Goal: Transaction & Acquisition: Purchase product/service

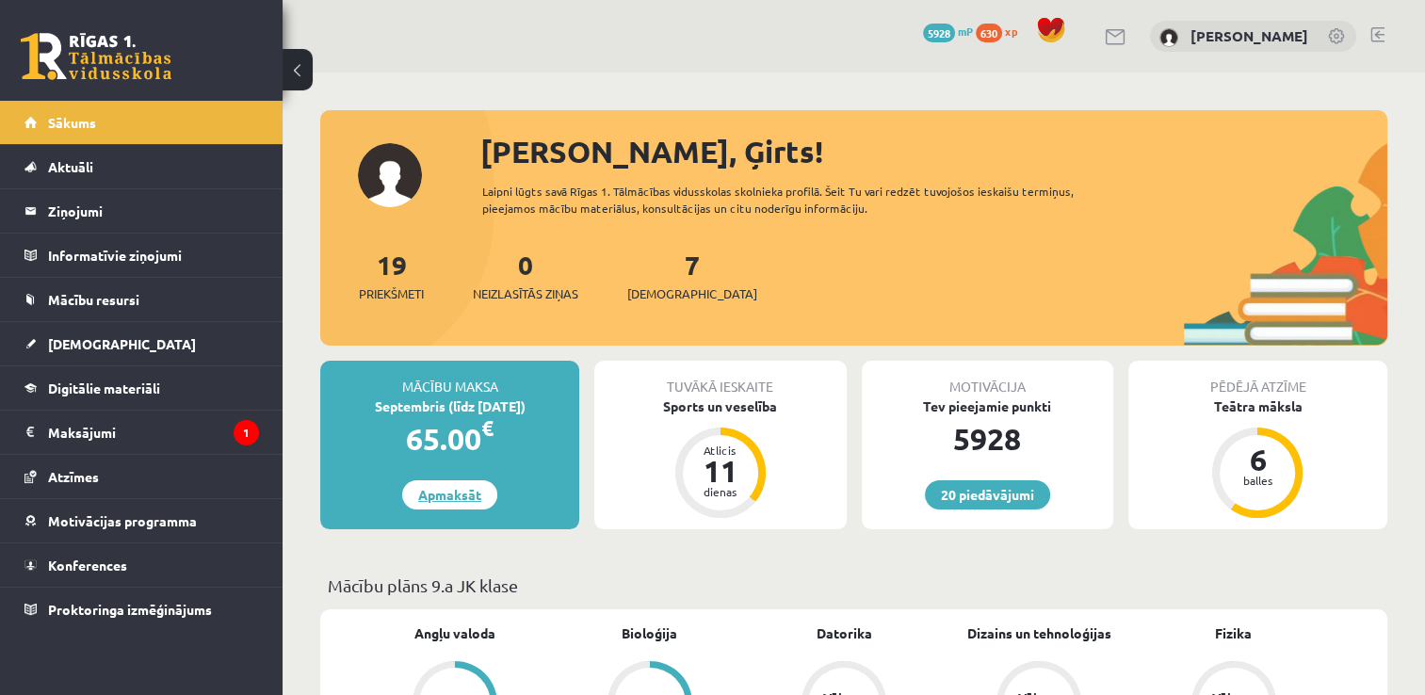
click at [451, 499] on link "Apmaksāt" at bounding box center [449, 494] width 95 height 29
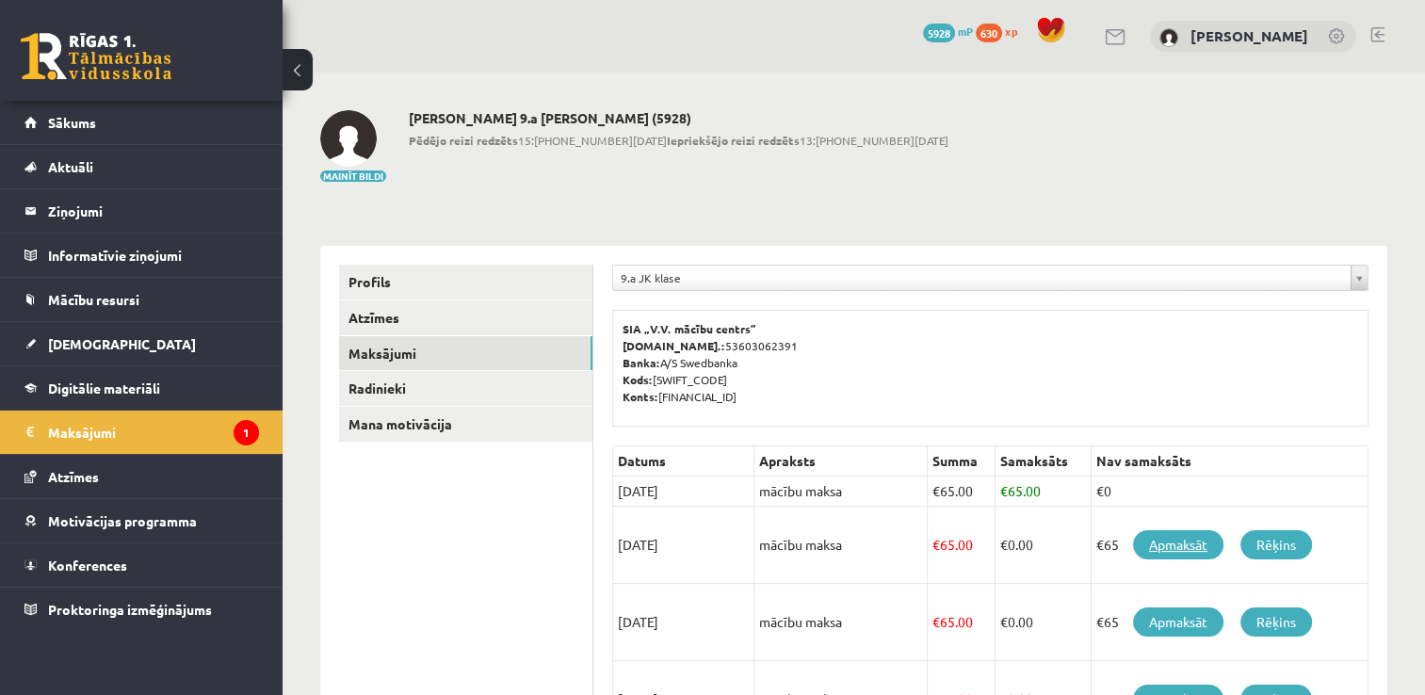
click at [1185, 543] on link "Apmaksāt" at bounding box center [1178, 544] width 90 height 29
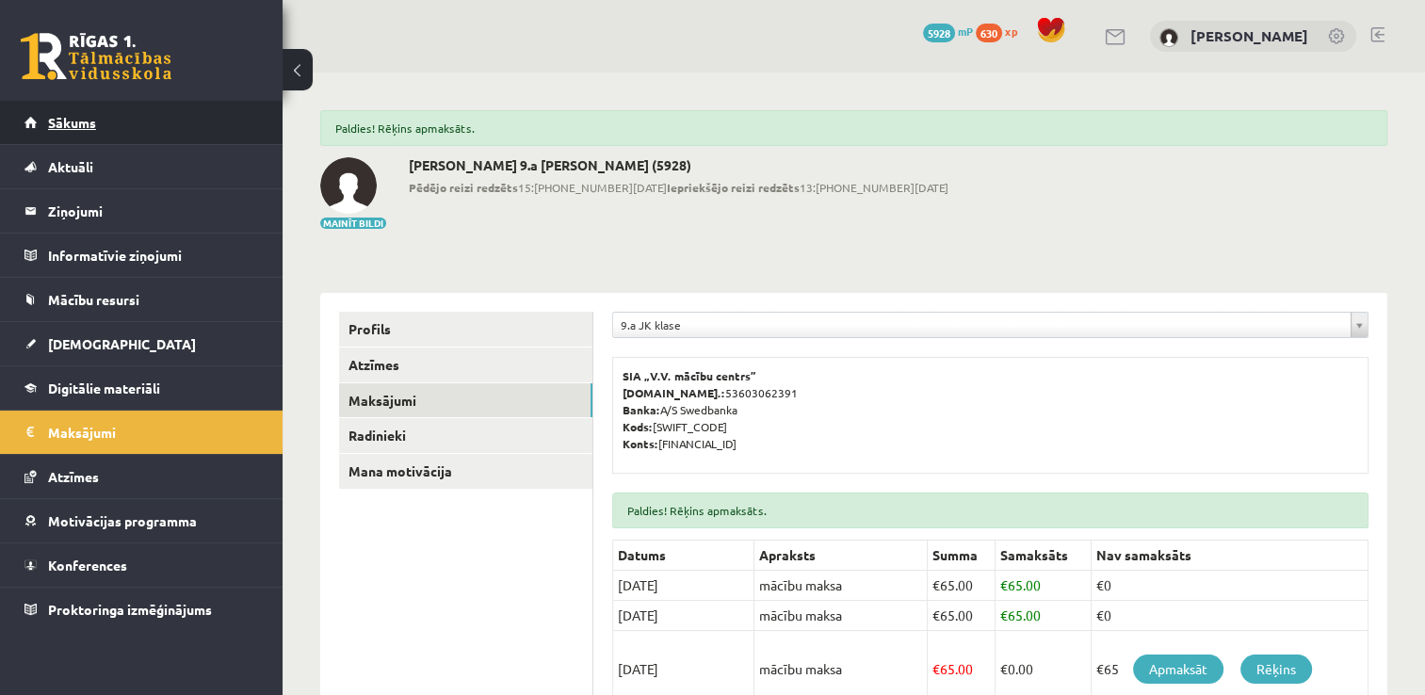
click at [132, 131] on link "Sākums" at bounding box center [141, 122] width 235 height 43
